Goal: Information Seeking & Learning: Learn about a topic

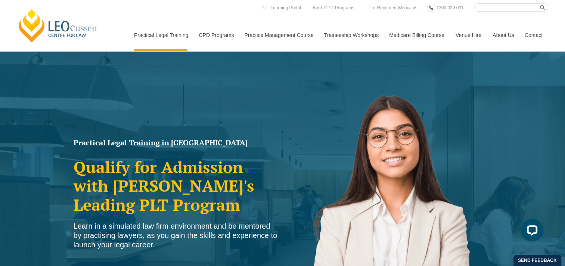
click at [539, 34] on link "Contact" at bounding box center [533, 35] width 29 height 32
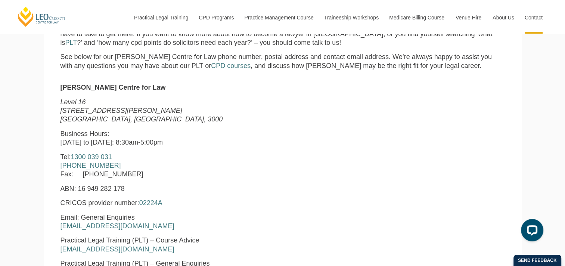
scroll to position [263, 0]
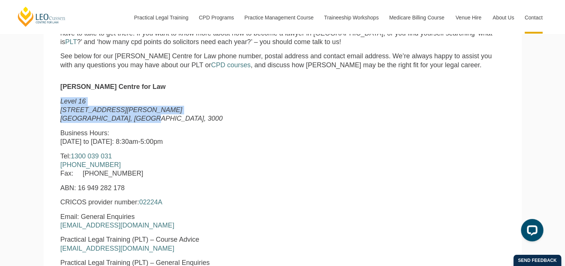
drag, startPoint x: 141, startPoint y: 118, endPoint x: 58, endPoint y: 102, distance: 84.9
click at [58, 102] on div "Leo Cussen Centre for Law Level 16 15 William Street Melbourne, Victoria, 3000 …" at bounding box center [188, 236] width 266 height 309
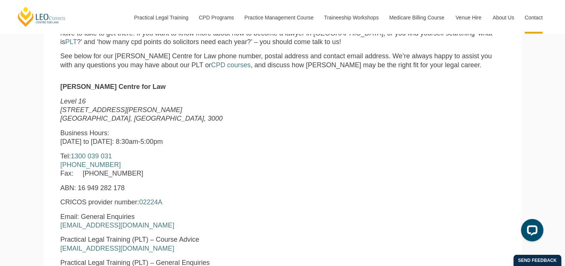
click at [145, 87] on strong "[PERSON_NAME] Centre for Law" at bounding box center [112, 86] width 105 height 7
copy div "[PERSON_NAME] Centre for Law"
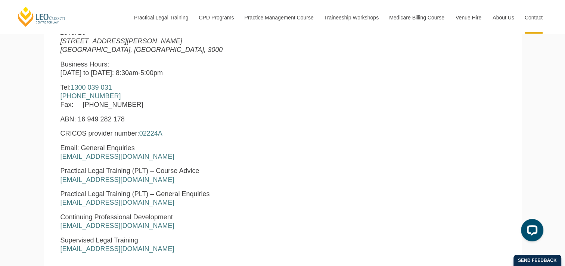
scroll to position [330, 0]
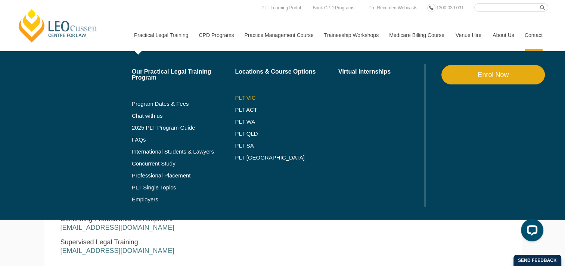
click at [247, 95] on link "PLT VIC" at bounding box center [286, 98] width 103 height 6
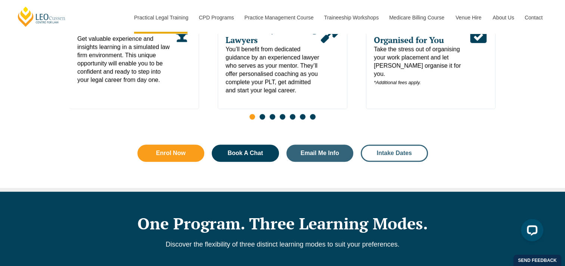
click at [408, 151] on link "Intake Dates" at bounding box center [394, 152] width 67 height 17
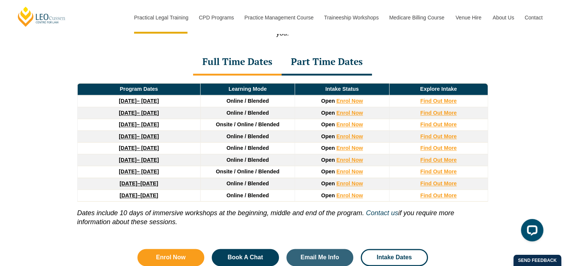
scroll to position [1018, 0]
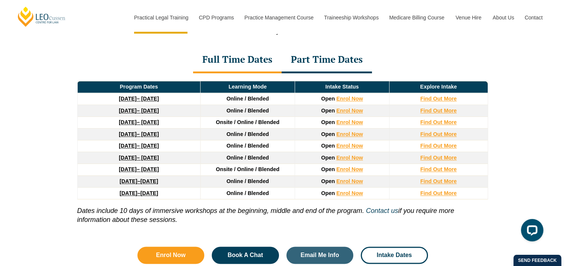
click at [347, 55] on div "Part Time Dates" at bounding box center [326, 60] width 90 height 26
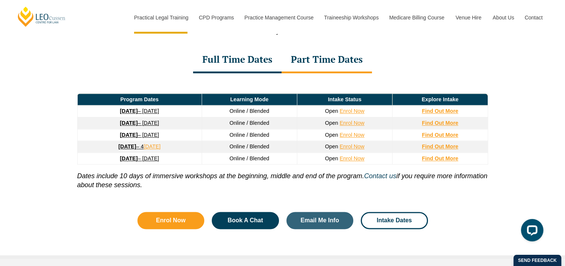
click at [130, 109] on strong "8 September 2025" at bounding box center [129, 111] width 18 height 6
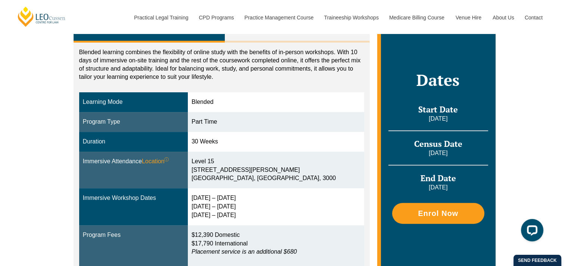
scroll to position [102, 0]
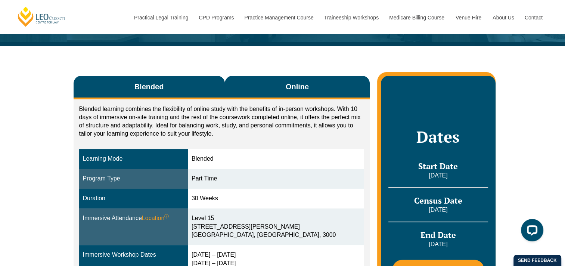
click at [283, 76] on button "Online" at bounding box center [297, 88] width 145 height 24
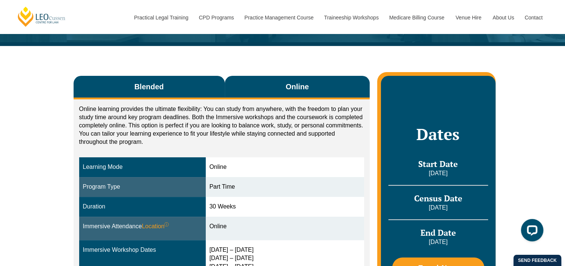
click at [181, 76] on button "Blended" at bounding box center [149, 88] width 151 height 24
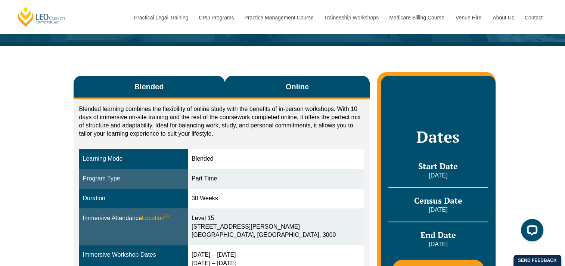
click at [249, 77] on button "Online" at bounding box center [297, 88] width 145 height 24
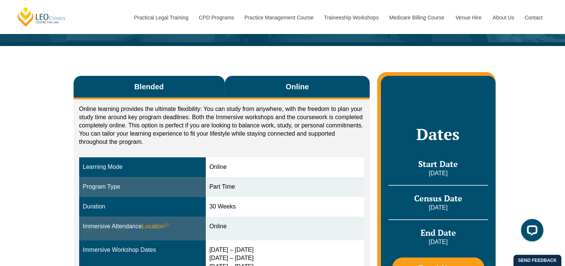
click at [170, 76] on button "Blended" at bounding box center [149, 88] width 151 height 24
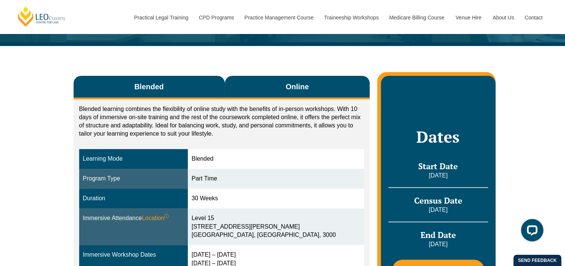
click at [242, 76] on button "Online" at bounding box center [297, 88] width 145 height 24
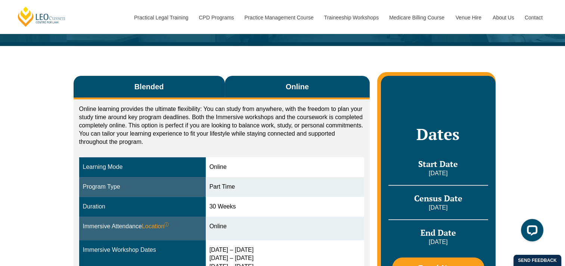
click at [180, 78] on button "Blended" at bounding box center [149, 88] width 151 height 24
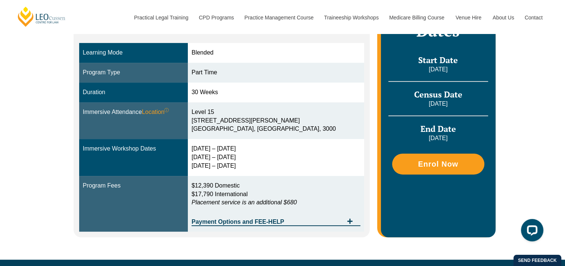
scroll to position [208, 0]
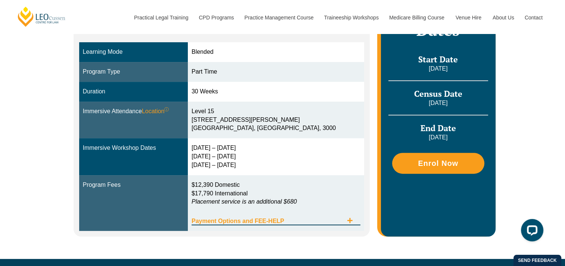
click at [355, 217] on span "Tabs. Open items with Enter or Space, close with Escape and navigate using the …" at bounding box center [349, 220] width 13 height 7
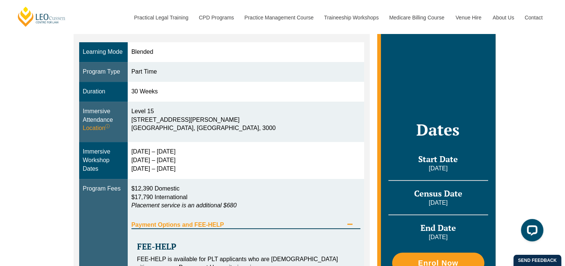
click at [352, 221] on icon "Tabs. Open items with Enter or Space, close with Escape and navigate using the …" at bounding box center [350, 224] width 6 height 6
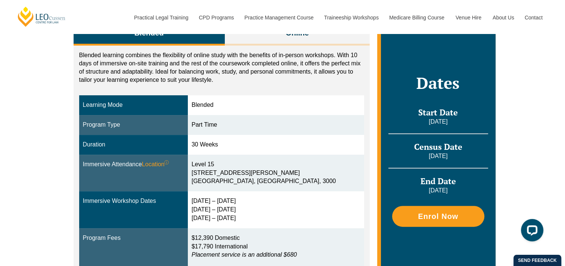
scroll to position [155, 0]
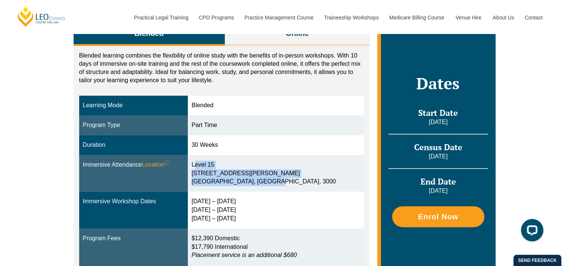
drag, startPoint x: 279, startPoint y: 171, endPoint x: 212, endPoint y: 152, distance: 70.1
click at [212, 161] on div "Level 15 15 William Street Melbourne, Victoria, 3000" at bounding box center [275, 174] width 169 height 26
copy div "Level 15 15 William Street Melbourne, Victoria, 3000"
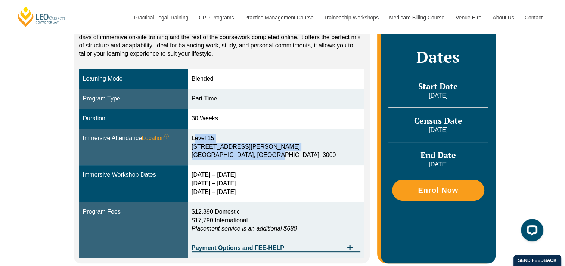
scroll to position [182, 0]
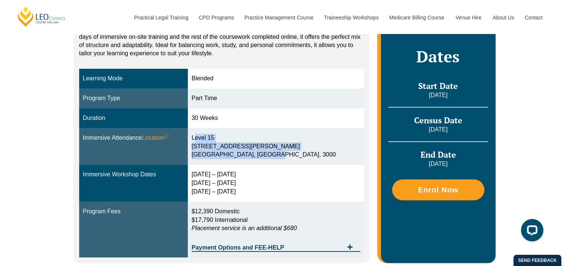
click at [253, 128] on td "Level 15 15 William Street Melbourne, Victoria, 3000" at bounding box center [276, 146] width 176 height 37
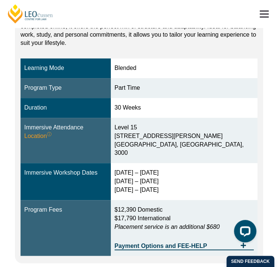
scroll to position [175, 0]
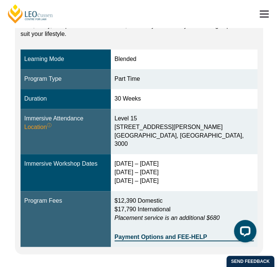
click at [115, 42] on div "Blended learning combines the flexibility of online study with the benefits of …" at bounding box center [139, 19] width 237 height 45
